Goal: Find specific page/section: Find specific page/section

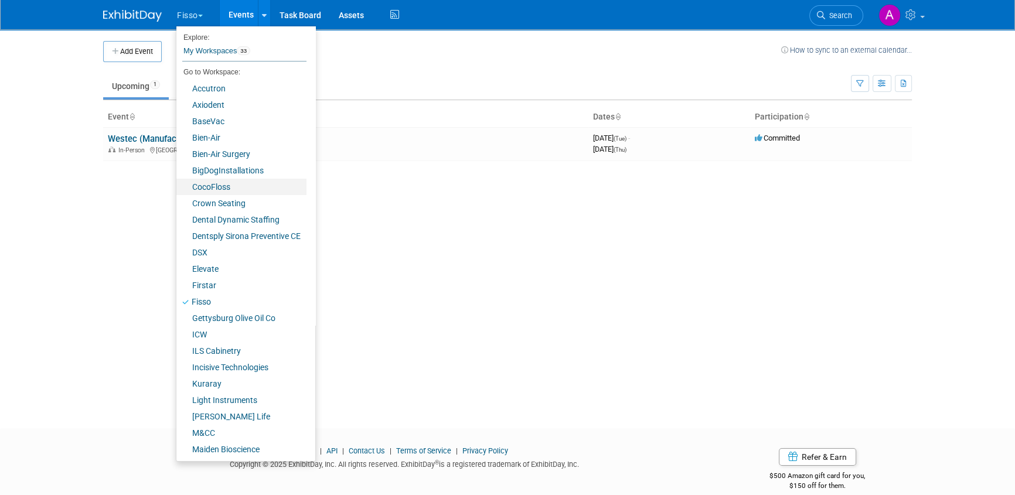
click at [207, 183] on link "CocoFloss" at bounding box center [241, 187] width 130 height 16
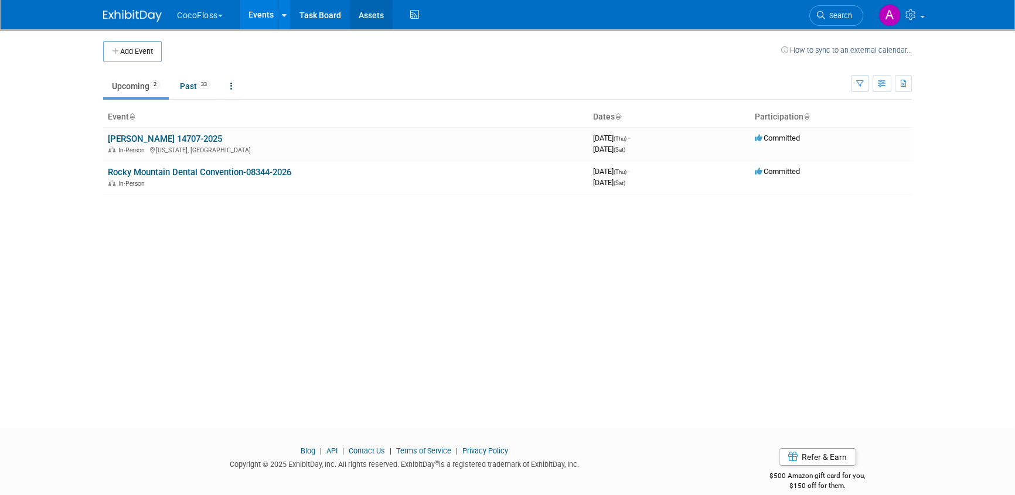
click at [376, 18] on link "Assets" at bounding box center [371, 14] width 43 height 29
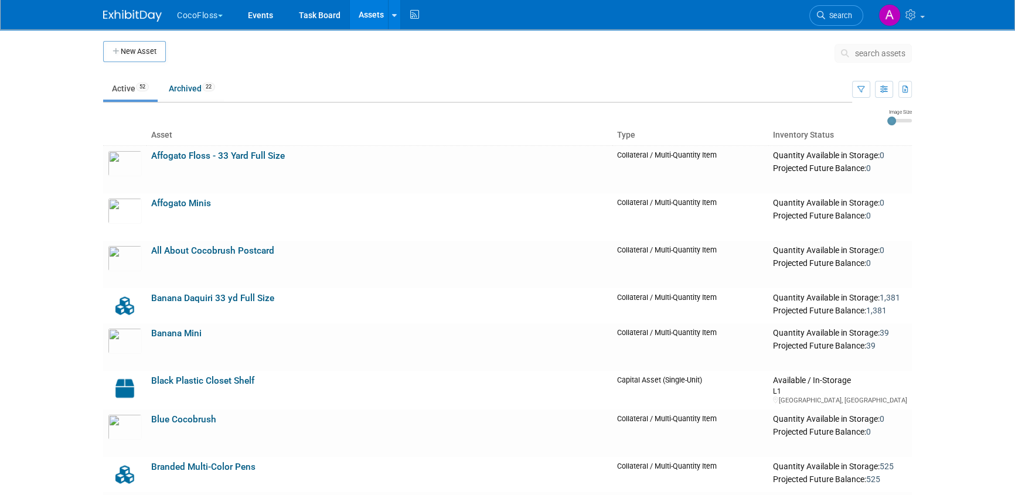
click at [877, 53] on span "search assets" at bounding box center [880, 53] width 50 height 9
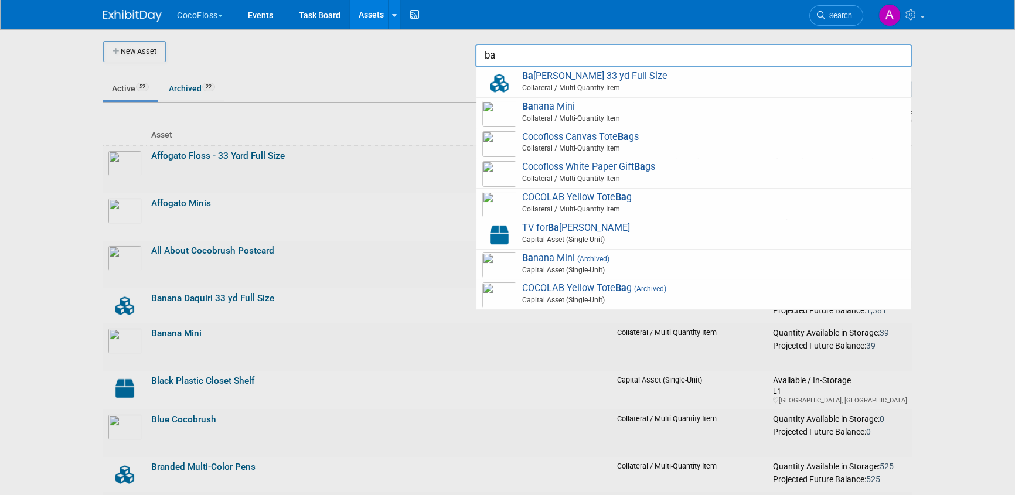
type input "b"
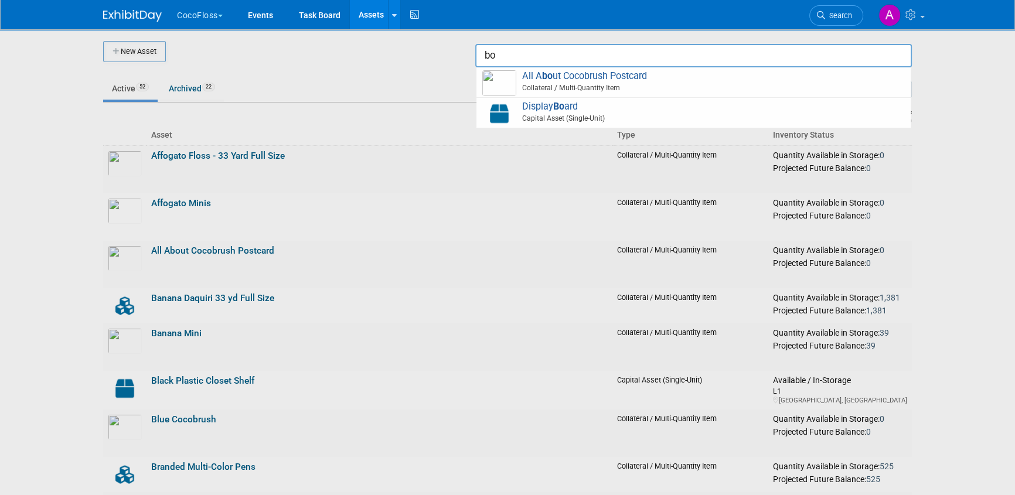
type input "b"
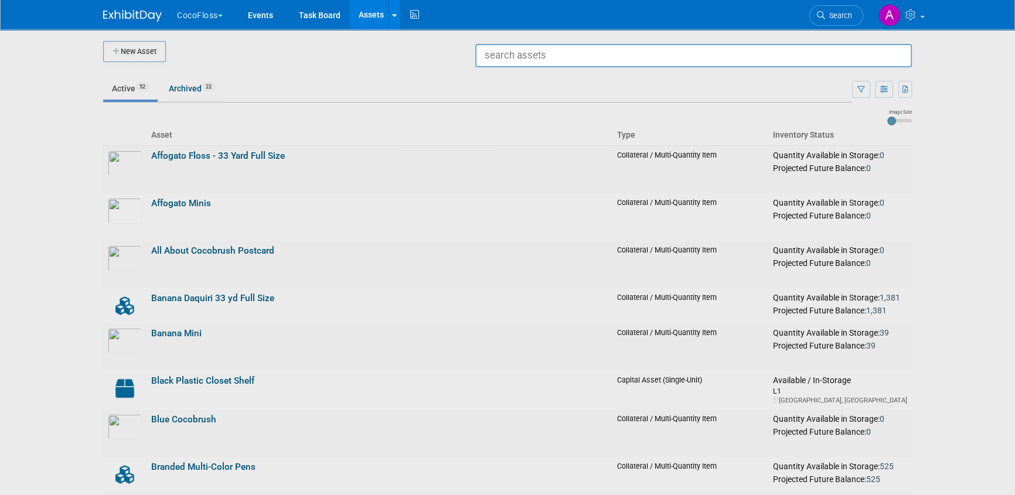
click at [507, 149] on div at bounding box center [507, 247] width 0 height 495
